Goal: Task Accomplishment & Management: Manage account settings

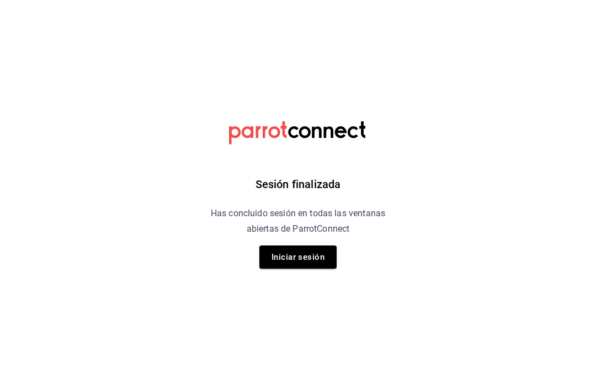
click at [316, 259] on button "Iniciar sesión" at bounding box center [297, 257] width 77 height 23
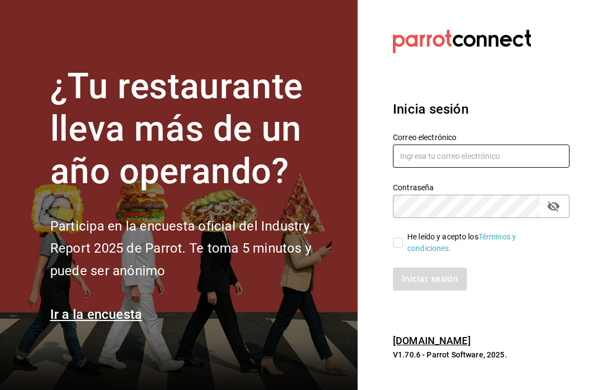
click at [532, 168] on input "text" at bounding box center [481, 156] width 177 height 23
type input "[EMAIL_ADDRESS][DOMAIN_NAME]"
click at [398, 248] on input "He leído y acepto los Términos y condiciones." at bounding box center [398, 243] width 10 height 10
checkbox input "true"
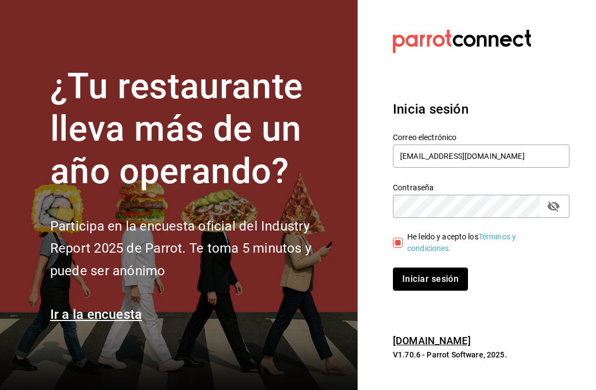
click at [447, 291] on button "Iniciar sesión" at bounding box center [430, 279] width 75 height 23
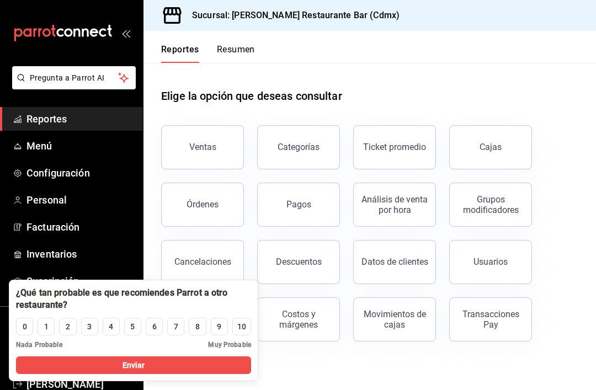
click at [160, 323] on button "6" at bounding box center [154, 327] width 17 height 18
click at [101, 369] on button "Enviar" at bounding box center [133, 366] width 235 height 18
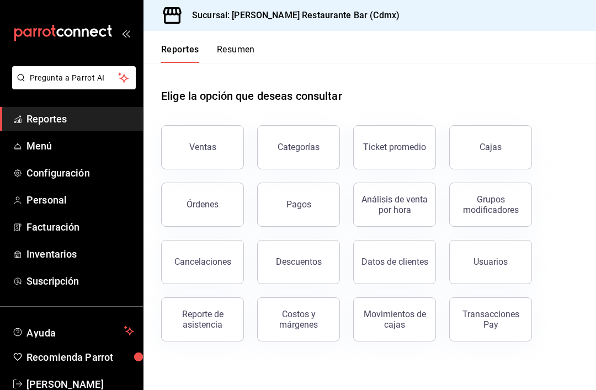
click at [29, 259] on span "Inventarios" at bounding box center [81, 254] width 108 height 15
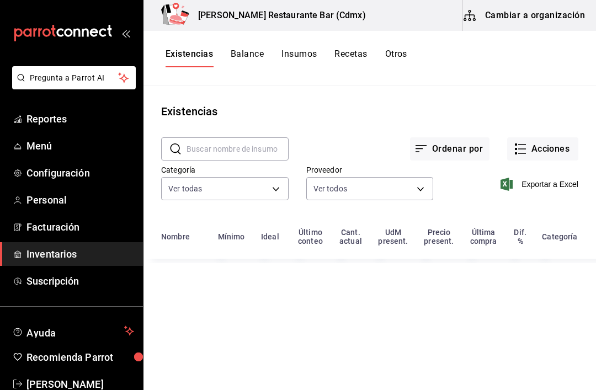
click at [549, 142] on button "Acciones" at bounding box center [542, 148] width 71 height 23
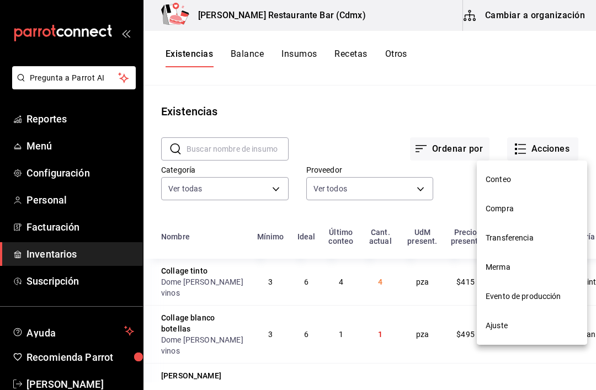
click at [531, 215] on li "Compra" at bounding box center [532, 208] width 110 height 29
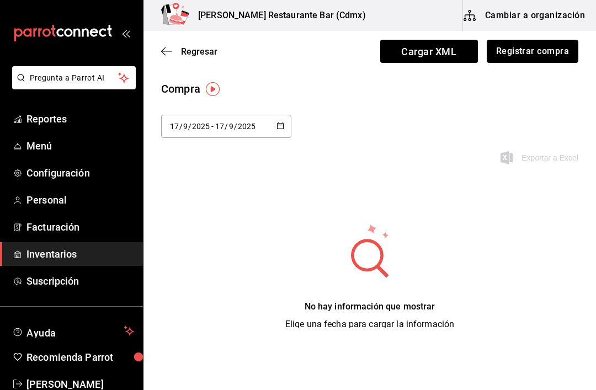
click at [554, 54] on button "Registrar compra" at bounding box center [533, 51] width 92 height 23
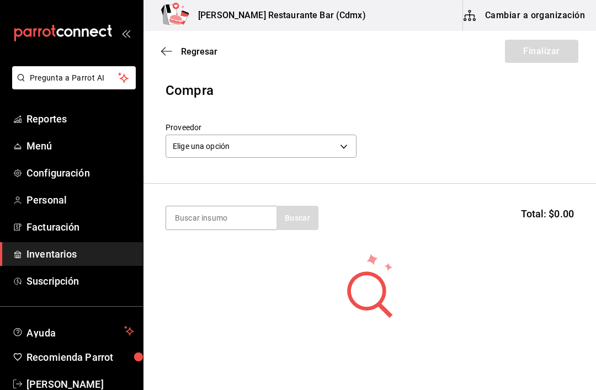
click at [332, 150] on body "Pregunta a Parrot AI Reportes Menú Configuración Personal Facturación Inventari…" at bounding box center [298, 164] width 596 height 328
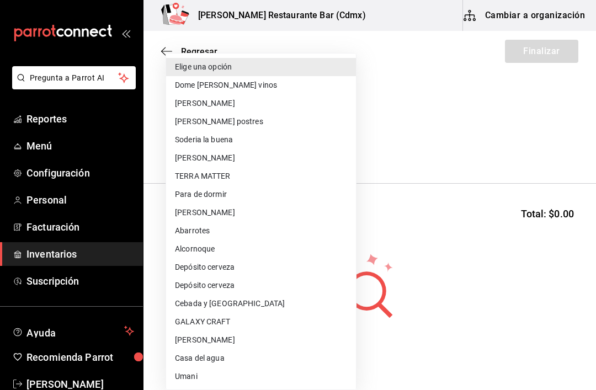
click at [251, 315] on li "GALAXY CRAFT" at bounding box center [261, 322] width 190 height 18
type input "856c2af6-beeb-4fad-8eac-c8c73284cea1"
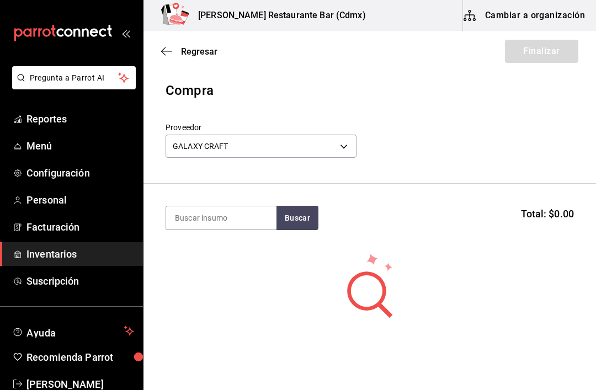
click at [256, 211] on input at bounding box center [221, 217] width 110 height 23
type input "Hombre"
click at [305, 223] on button "Buscar" at bounding box center [298, 218] width 42 height 24
click at [247, 257] on div "Botella - GALAXY CRAFT" at bounding box center [218, 263] width 86 height 12
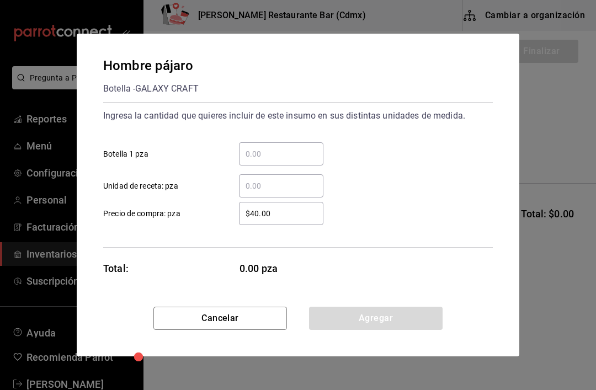
click at [300, 147] on input "​ Botella 1 pza" at bounding box center [281, 153] width 84 height 13
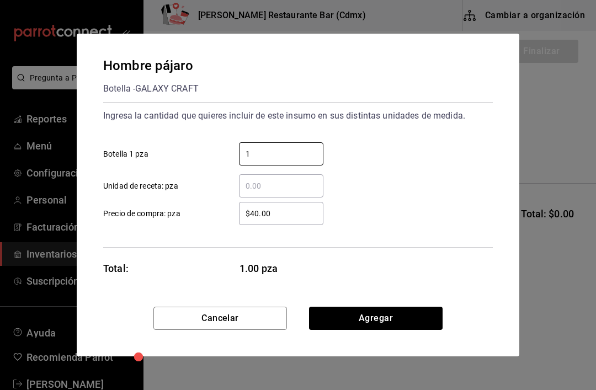
type input "15"
click at [402, 317] on button "Agregar" at bounding box center [376, 318] width 134 height 23
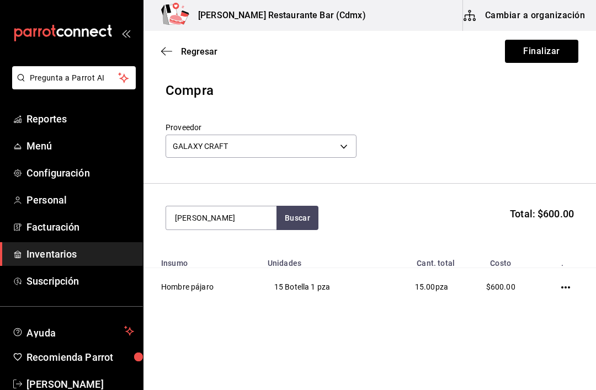
type input "Lupe"
click at [257, 259] on div "Botella - GALAXY CRAFT" at bounding box center [221, 263] width 93 height 12
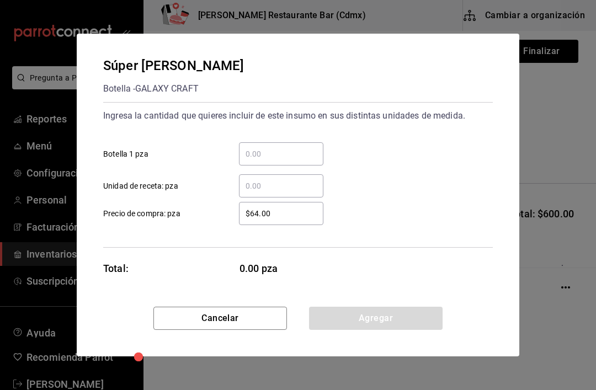
click at [319, 149] on input "​ Botella 1 pza" at bounding box center [281, 153] width 84 height 13
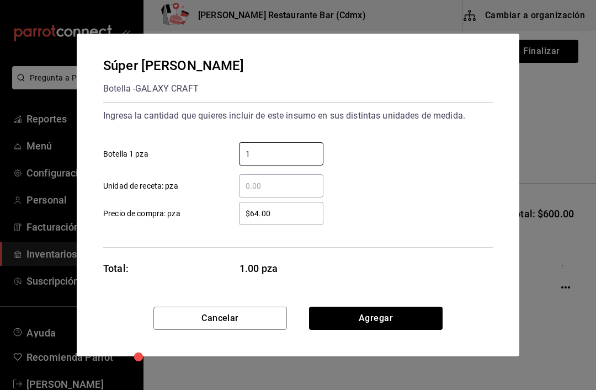
type input "10"
click at [401, 315] on button "Agregar" at bounding box center [376, 318] width 134 height 23
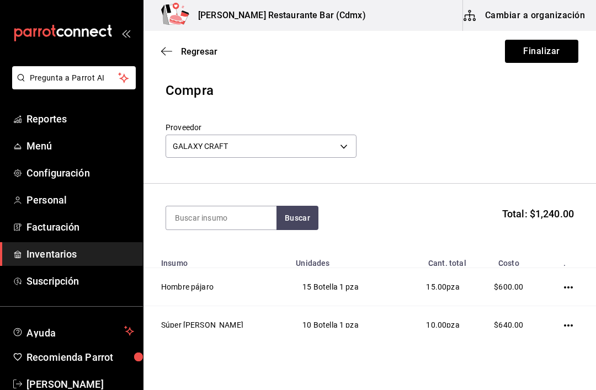
type input "E"
type input "Rafaga"
click at [302, 223] on button "Buscar" at bounding box center [298, 218] width 42 height 24
click at [252, 255] on div "Rafaga" at bounding box center [218, 249] width 86 height 13
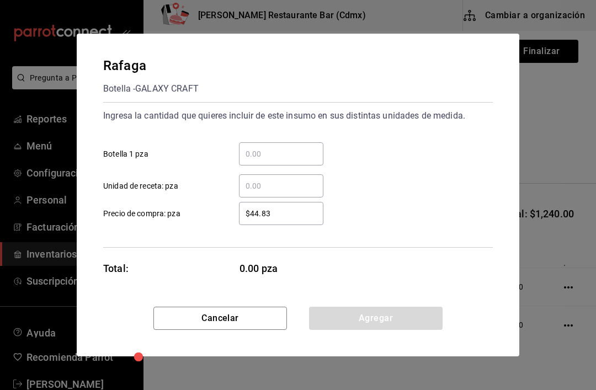
click at [305, 158] on input "​ Botella 1 pza" at bounding box center [281, 153] width 84 height 13
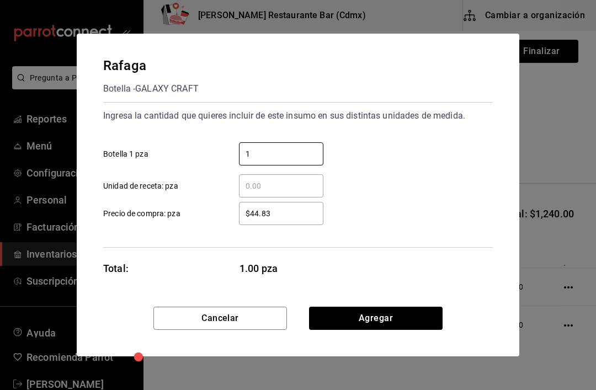
type input "15"
click at [411, 318] on button "Agregar" at bounding box center [376, 318] width 134 height 23
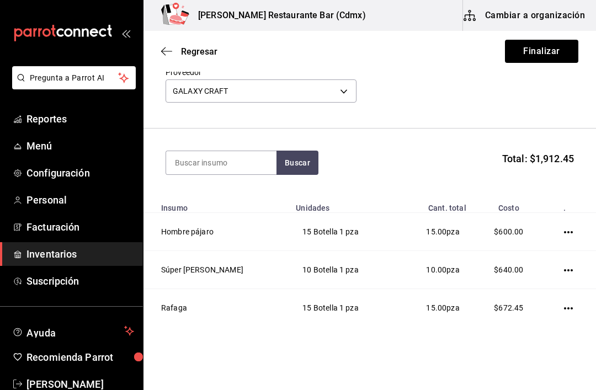
scroll to position [55, 0]
click at [543, 47] on button "Finalizar" at bounding box center [541, 51] width 73 height 23
